Goal: Check status: Check status

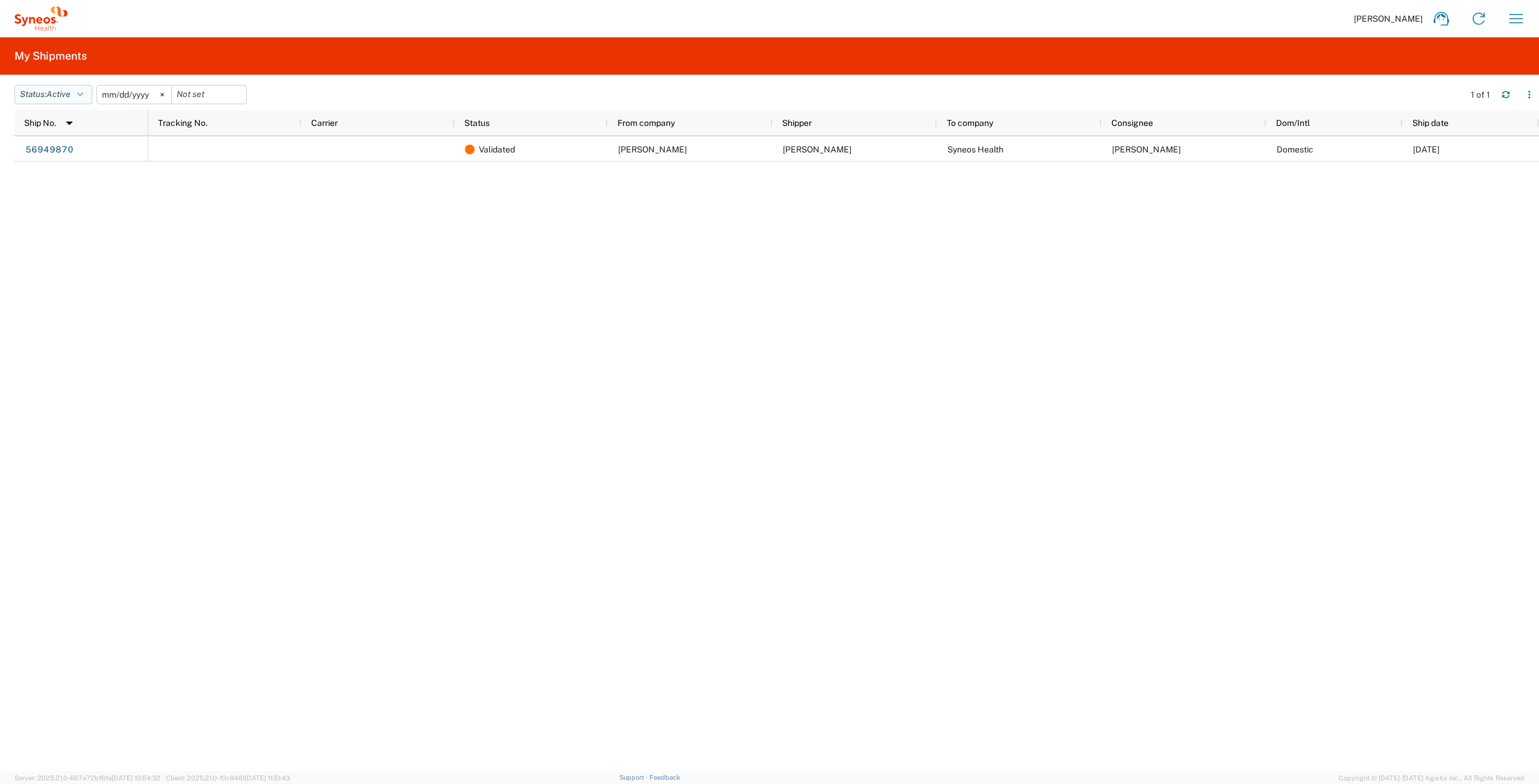
click at [39, 93] on button "Status: Active" at bounding box center [53, 95] width 78 height 20
click at [69, 149] on span "All" at bounding box center [85, 158] width 141 height 19
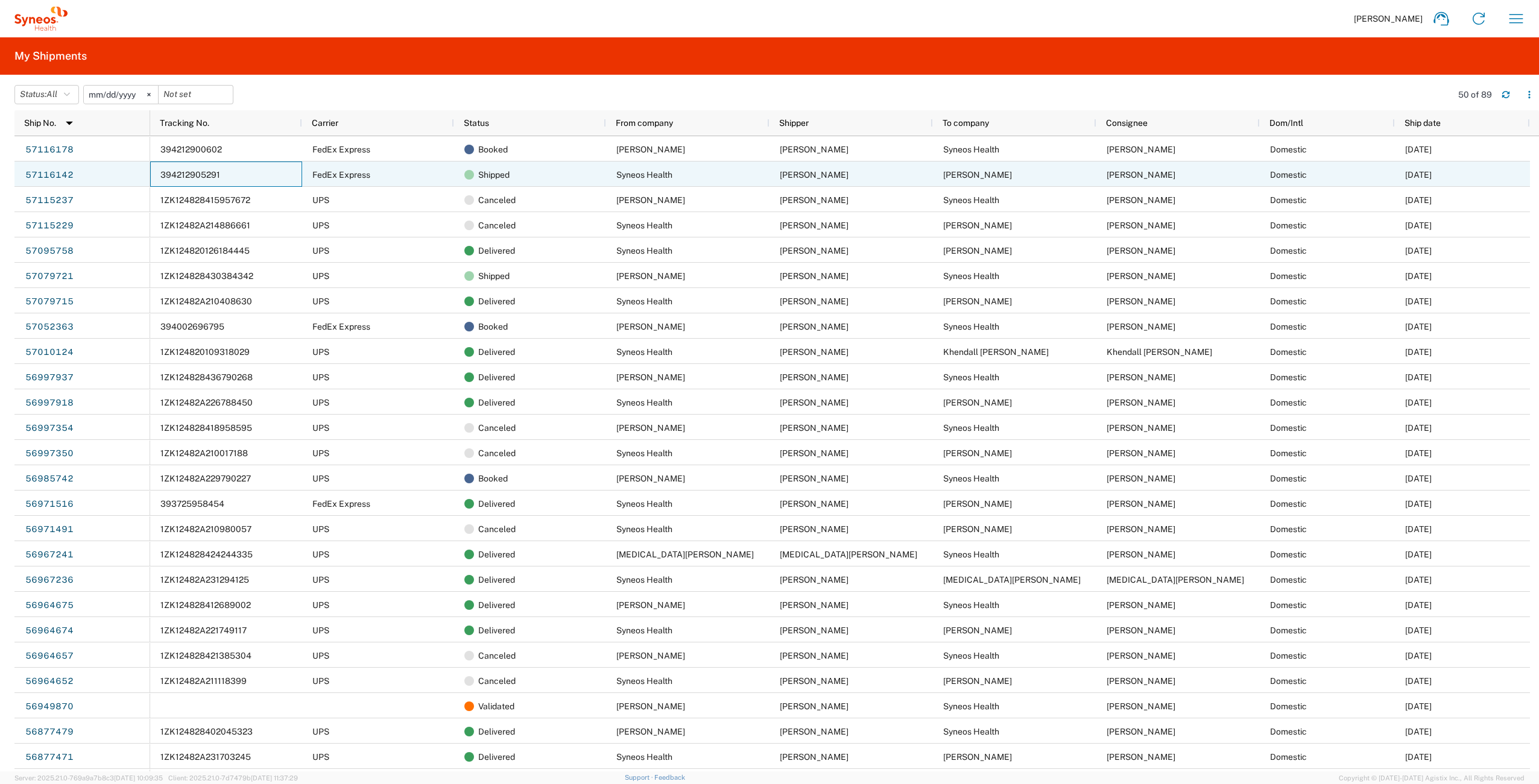
click at [193, 174] on span "394212905291" at bounding box center [190, 175] width 60 height 10
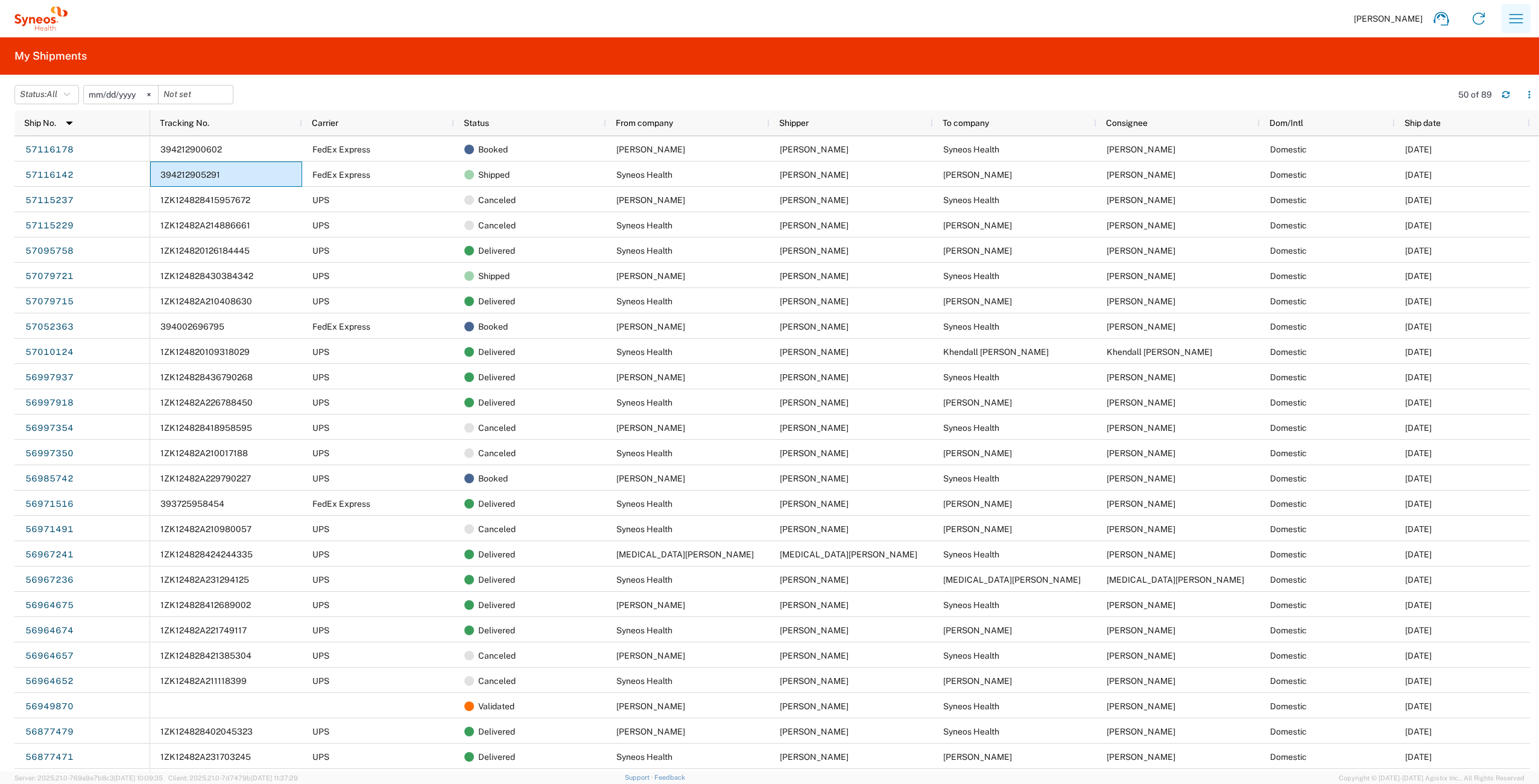
click at [1525, 20] on icon "button" at bounding box center [1516, 19] width 20 height 20
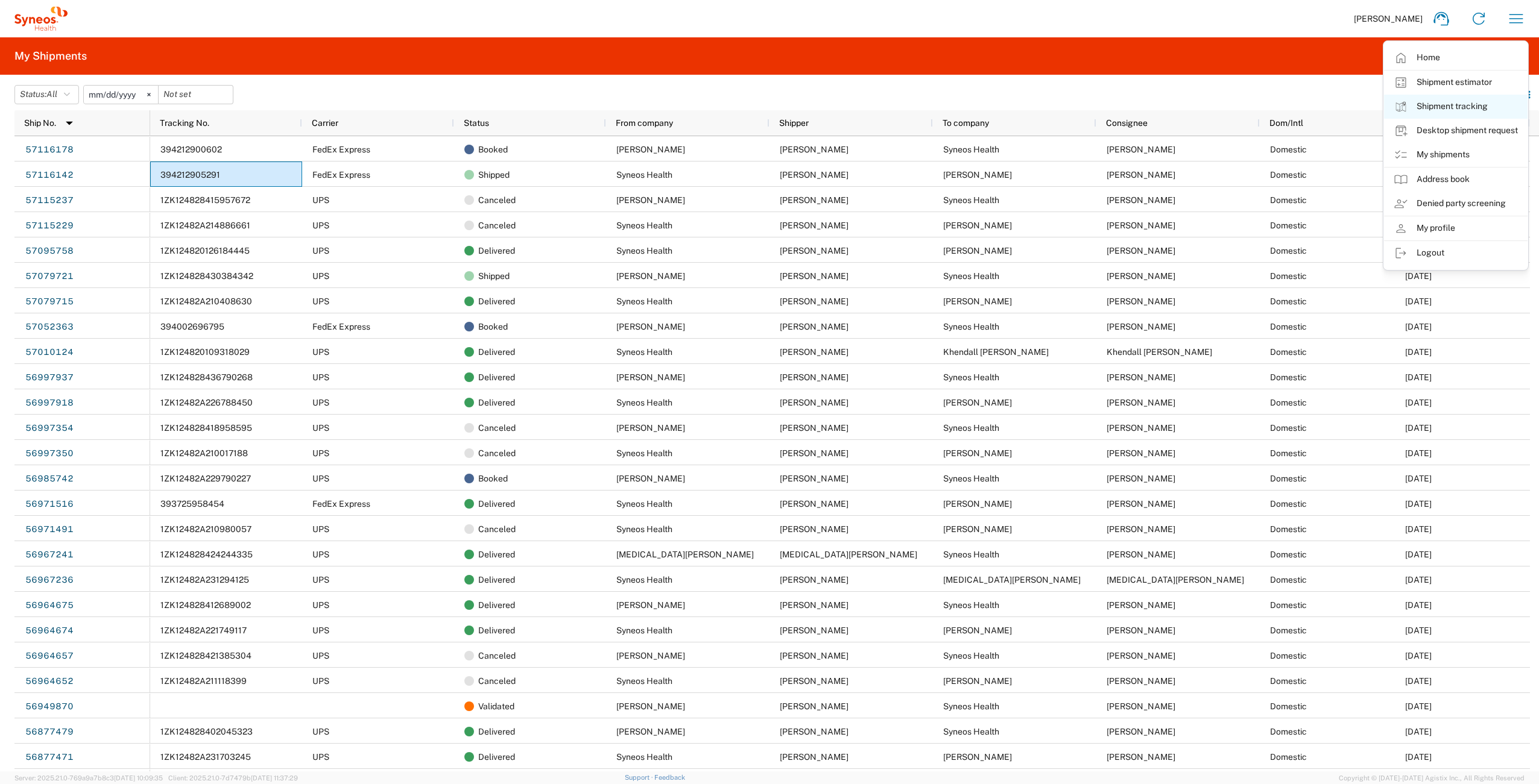
click at [1483, 108] on link "Shipment tracking" at bounding box center [1456, 107] width 144 height 24
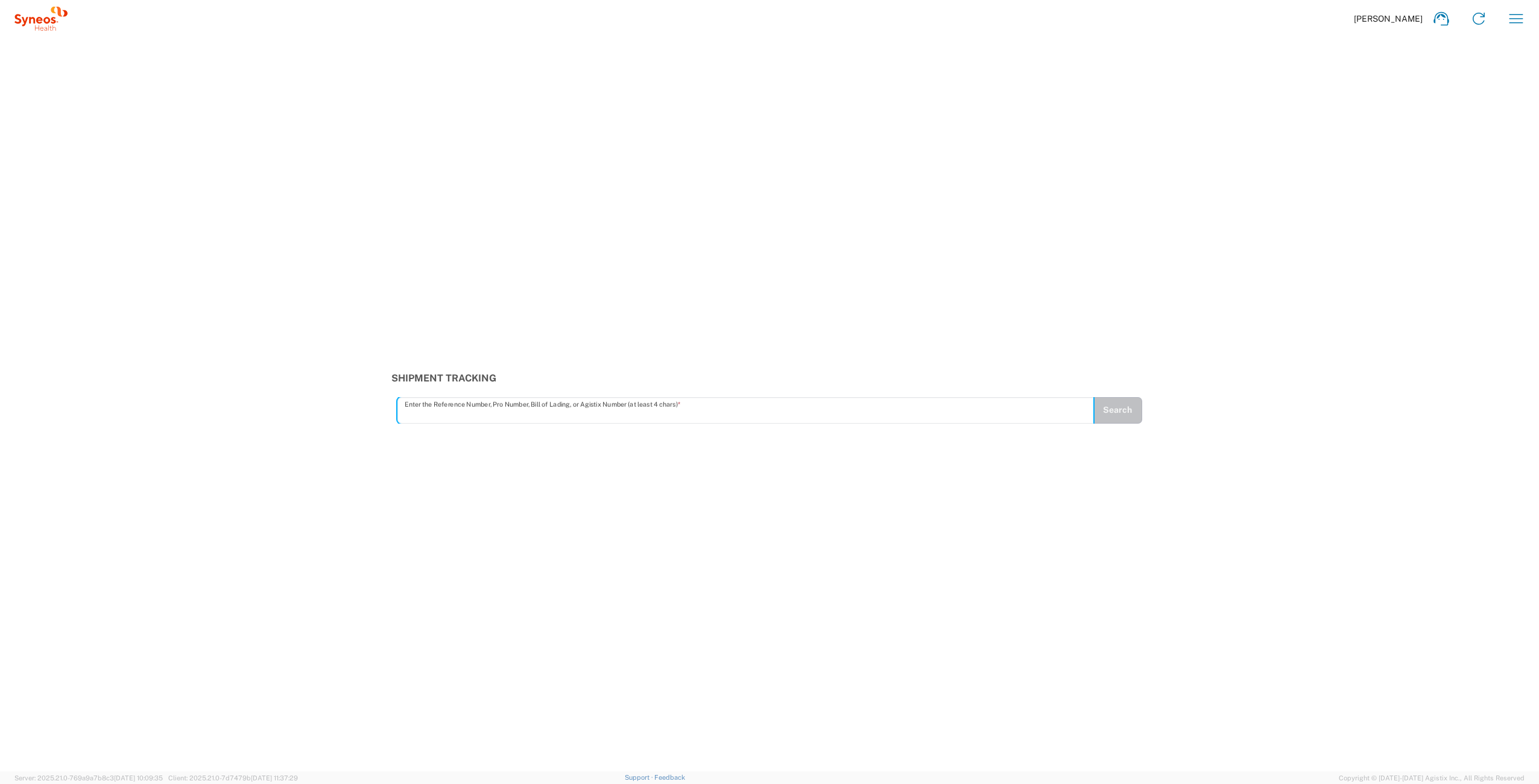
click at [670, 408] on input "text" at bounding box center [745, 410] width 682 height 21
type input "394212905291"
click at [1123, 415] on button "Search" at bounding box center [1117, 410] width 50 height 26
